Goal: Task Accomplishment & Management: Complete application form

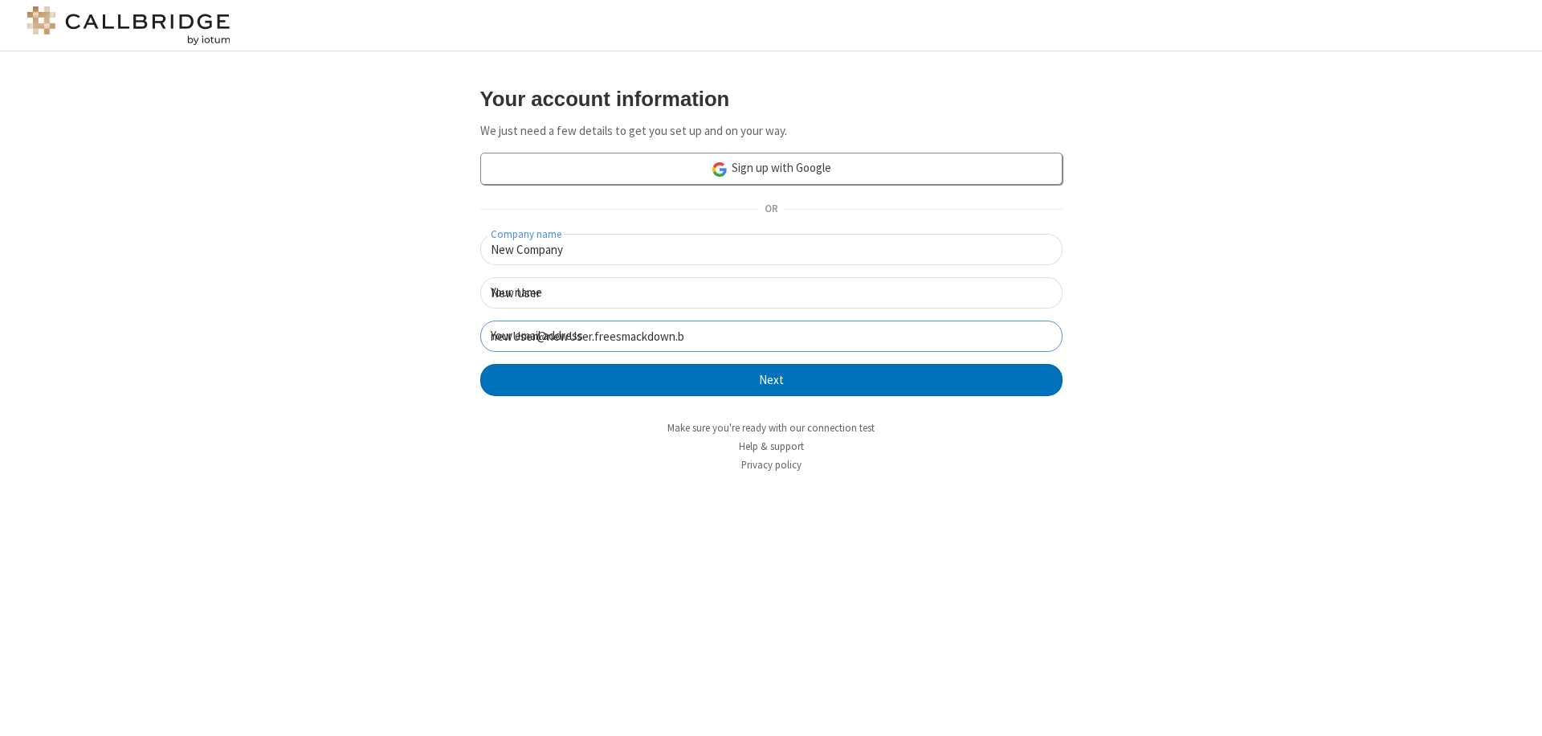
click button "Next" at bounding box center [771, 380] width 582 height 32
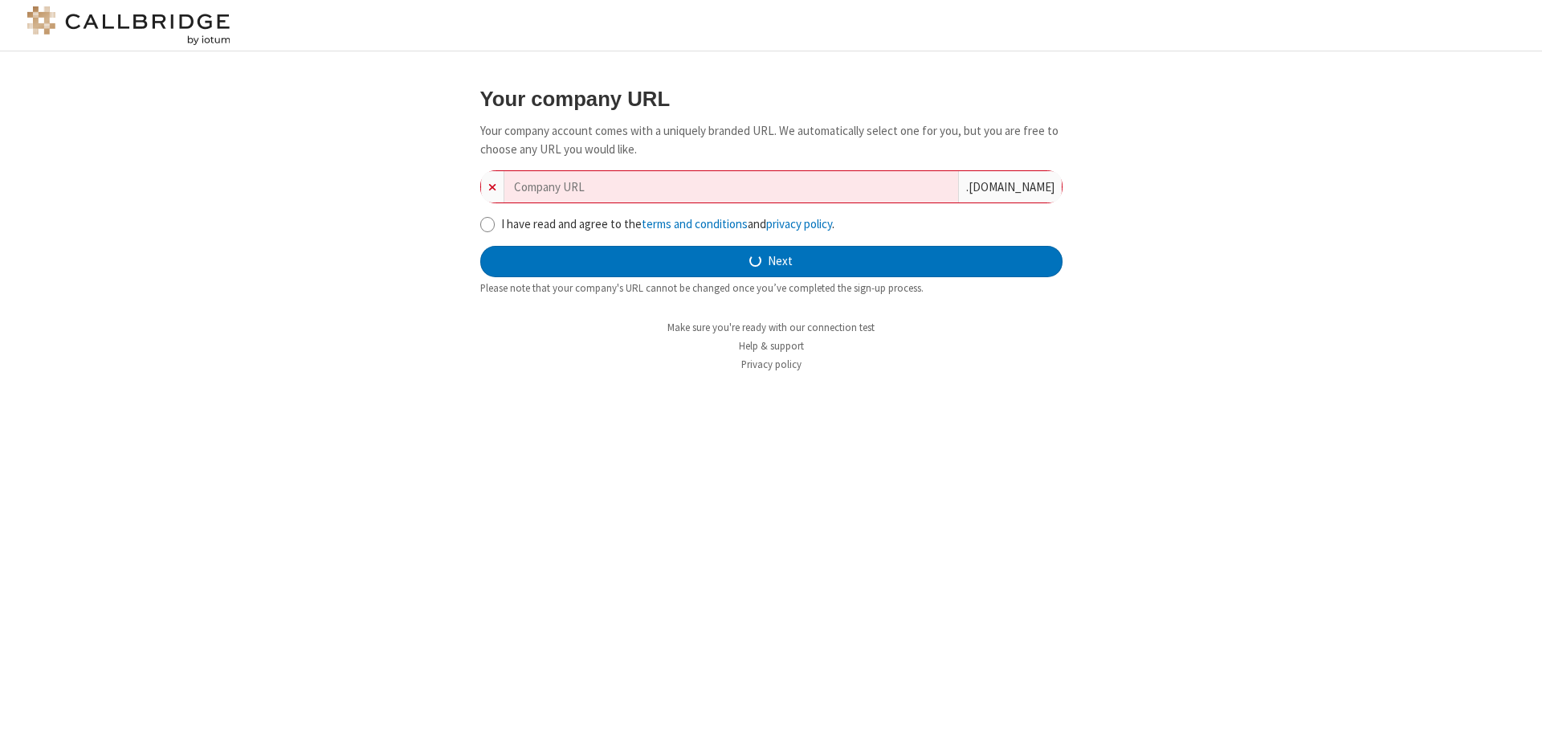
type input "new-company-well-modulated-58008"
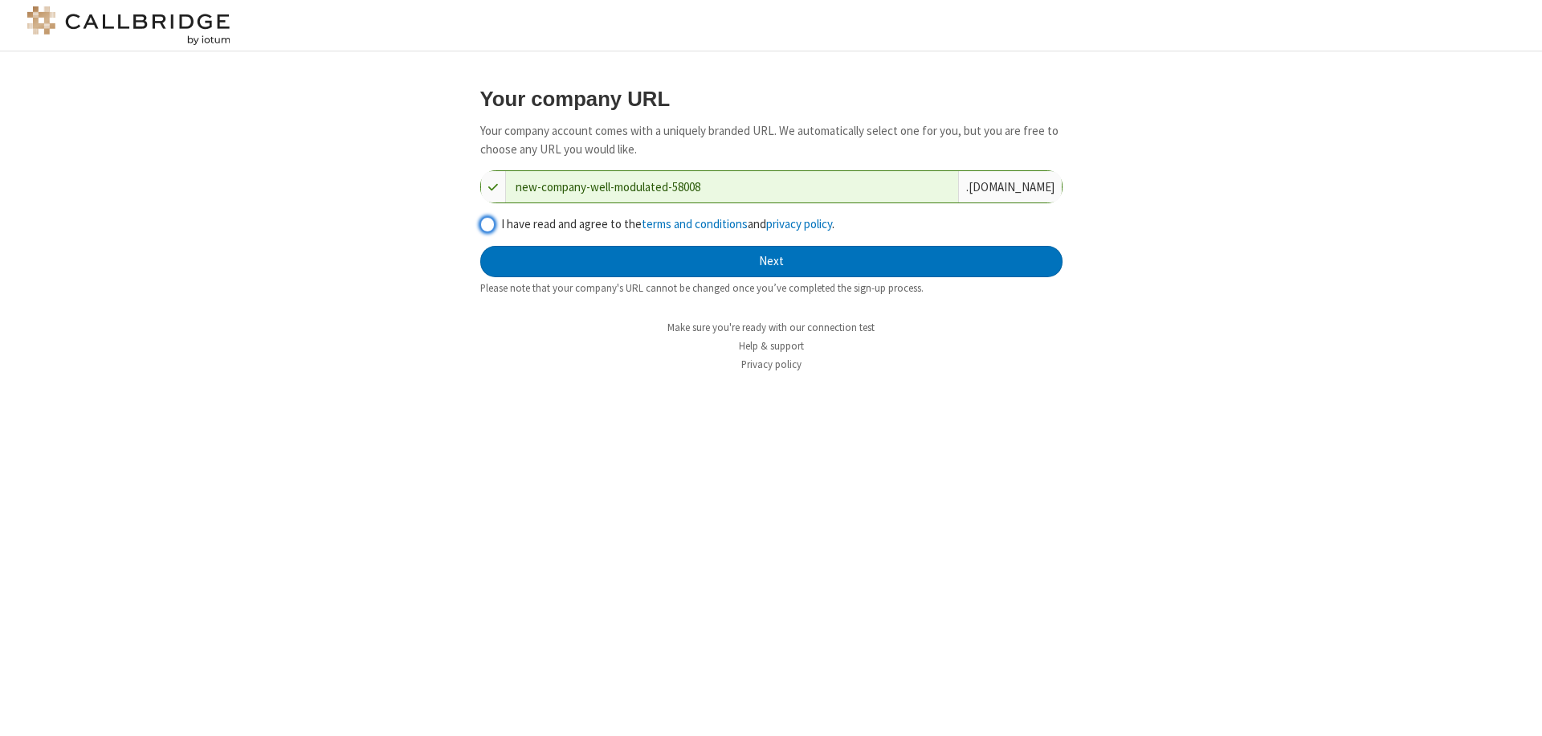
click at [487, 223] on input "I have read and agree to the terms and conditions and privacy policy ." at bounding box center [487, 224] width 15 height 17
checkbox input "true"
click at [771, 261] on button "Next" at bounding box center [771, 262] width 582 height 32
